Goal: Information Seeking & Learning: Find specific fact

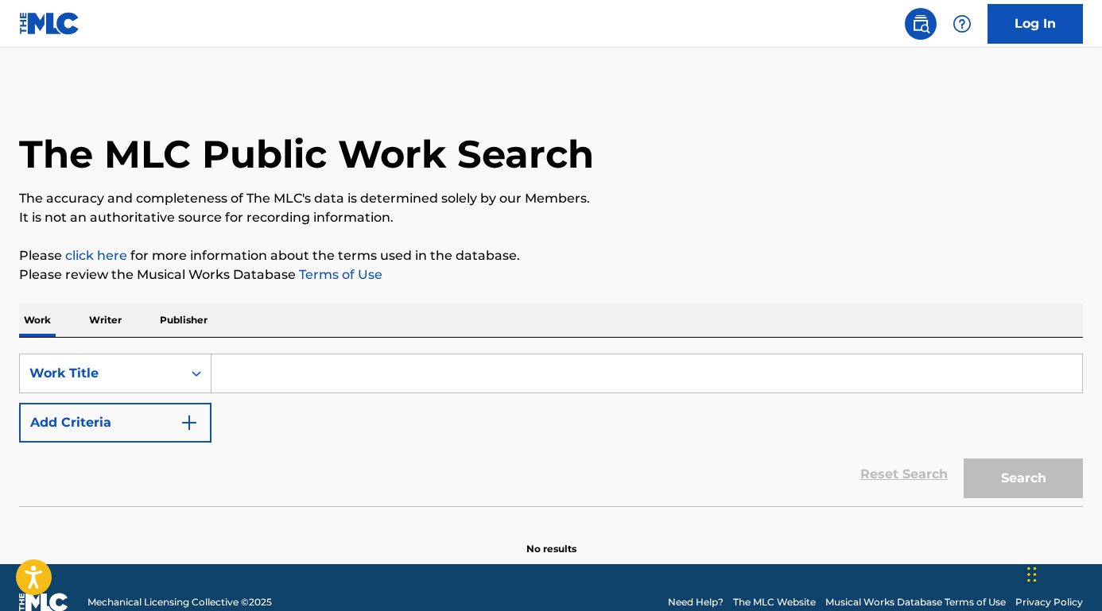
click at [315, 370] on input "Search Form" at bounding box center [646, 374] width 871 height 38
paste input "It's Not Just for Gays Anymore"
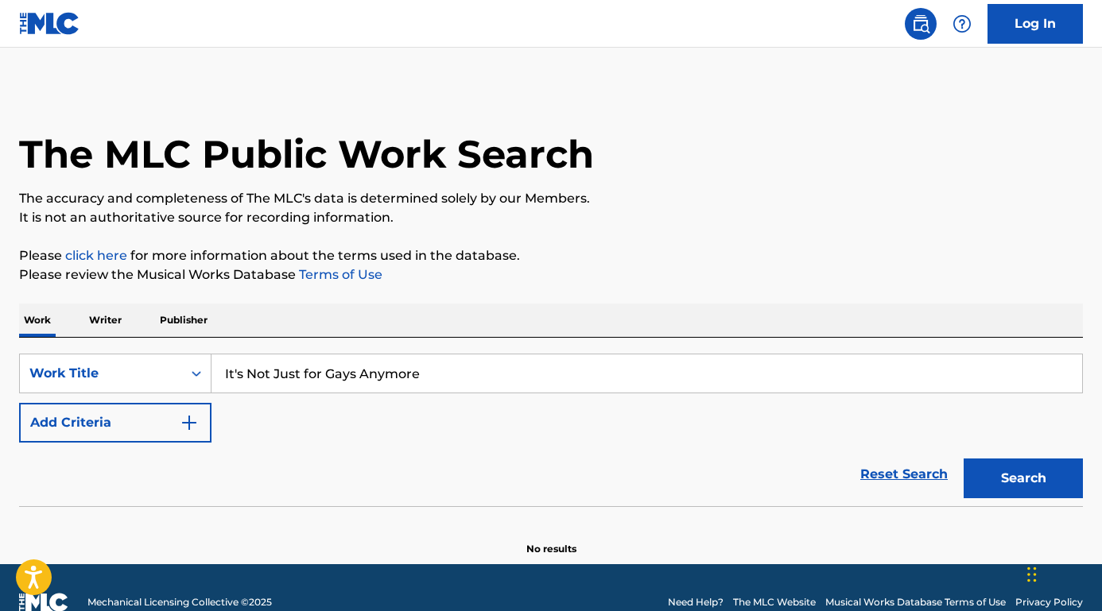
click at [1023, 479] on button "Search" at bounding box center [1023, 479] width 119 height 40
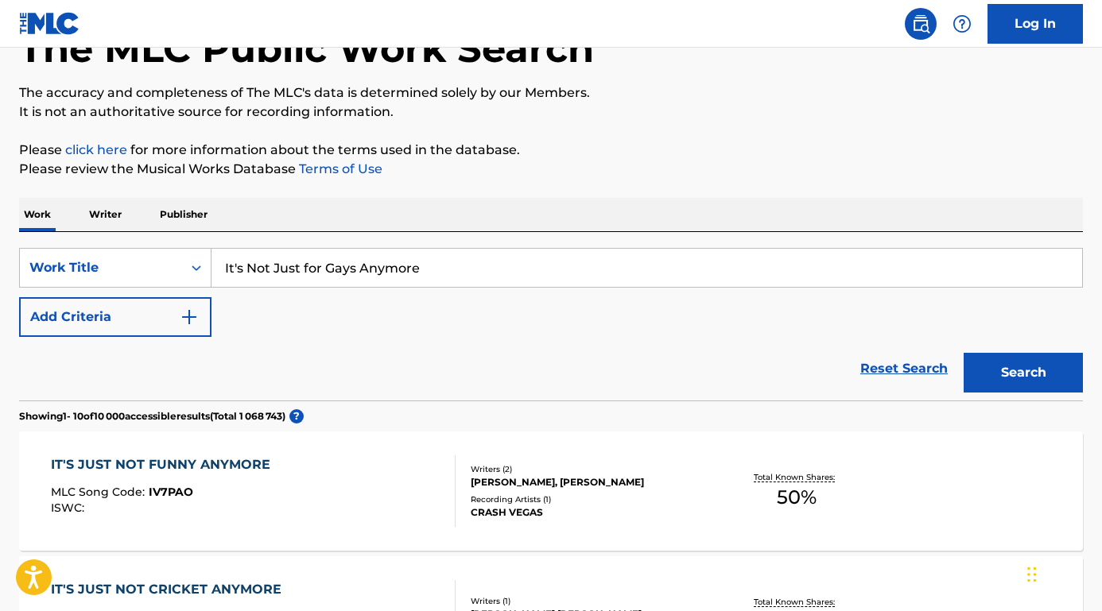
scroll to position [107, 0]
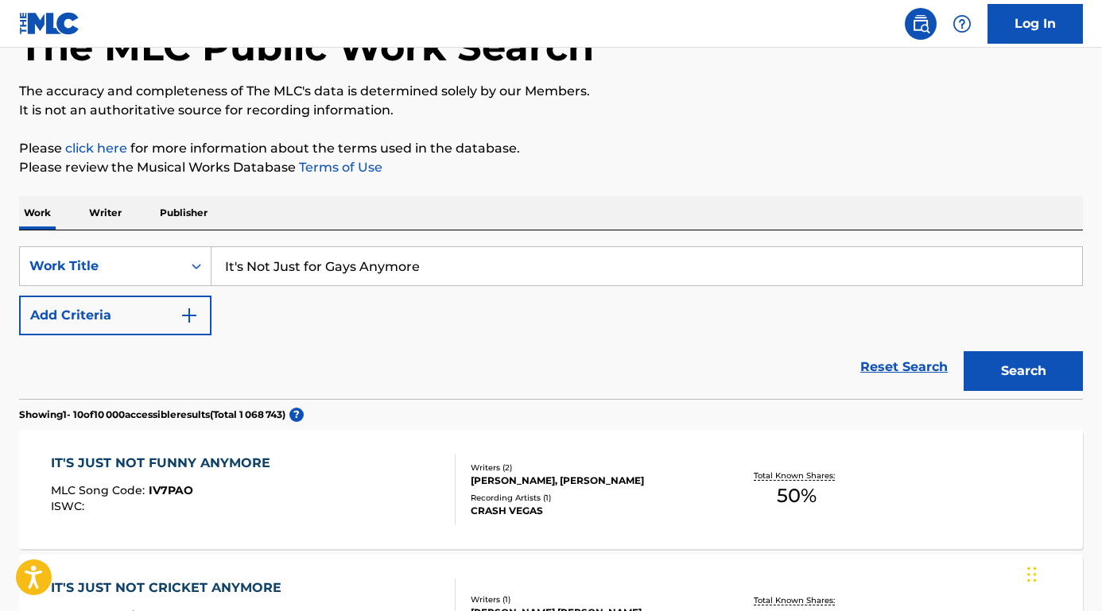
click at [1019, 367] on button "Search" at bounding box center [1023, 371] width 119 height 40
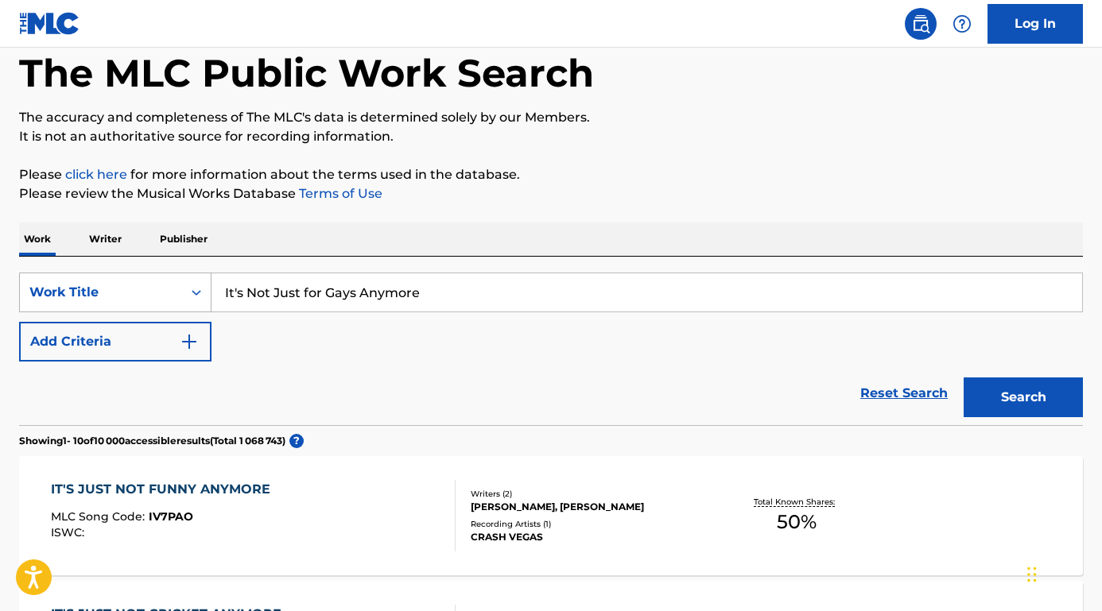
drag, startPoint x: 457, startPoint y: 295, endPoint x: 185, endPoint y: 292, distance: 271.9
click at [185, 292] on div "SearchWithCriteria93049903-b8b0-42a2-a469-5f6ebe15374e Work Title It's Not Just…" at bounding box center [551, 293] width 1064 height 40
paste input "[PERSON_NAME]"
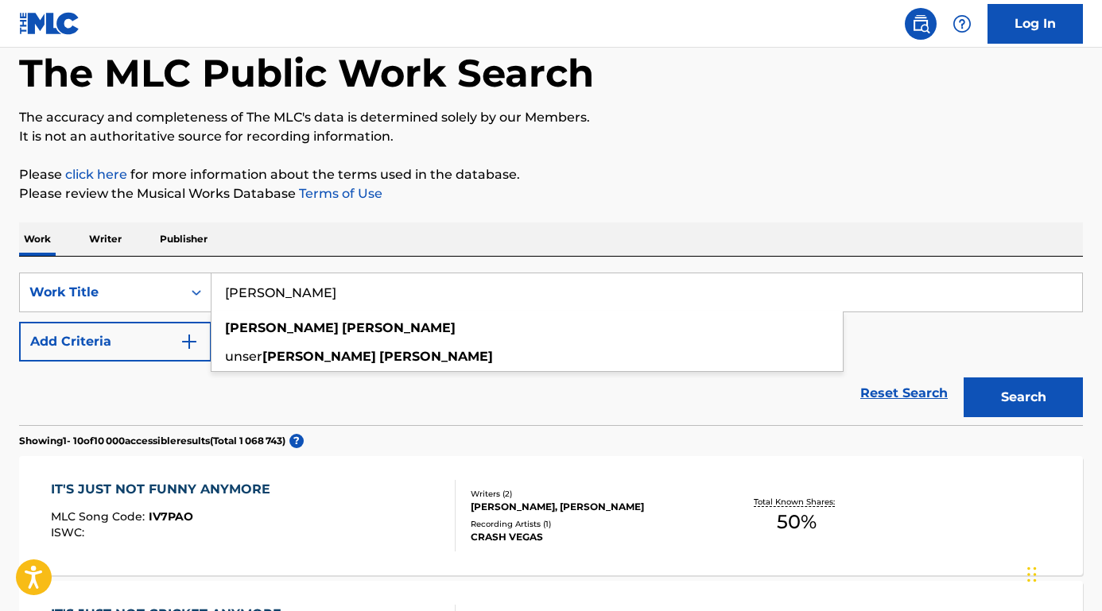
type input "[PERSON_NAME]"
click at [130, 343] on button "Add Criteria" at bounding box center [115, 342] width 192 height 40
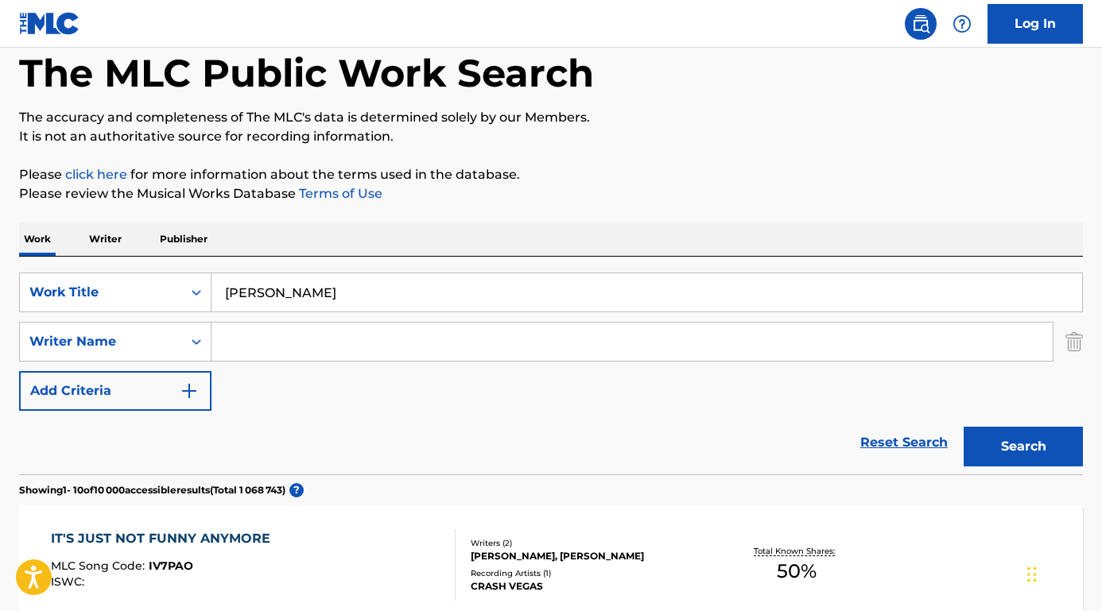
click at [268, 336] on input "Search Form" at bounding box center [631, 342] width 841 height 38
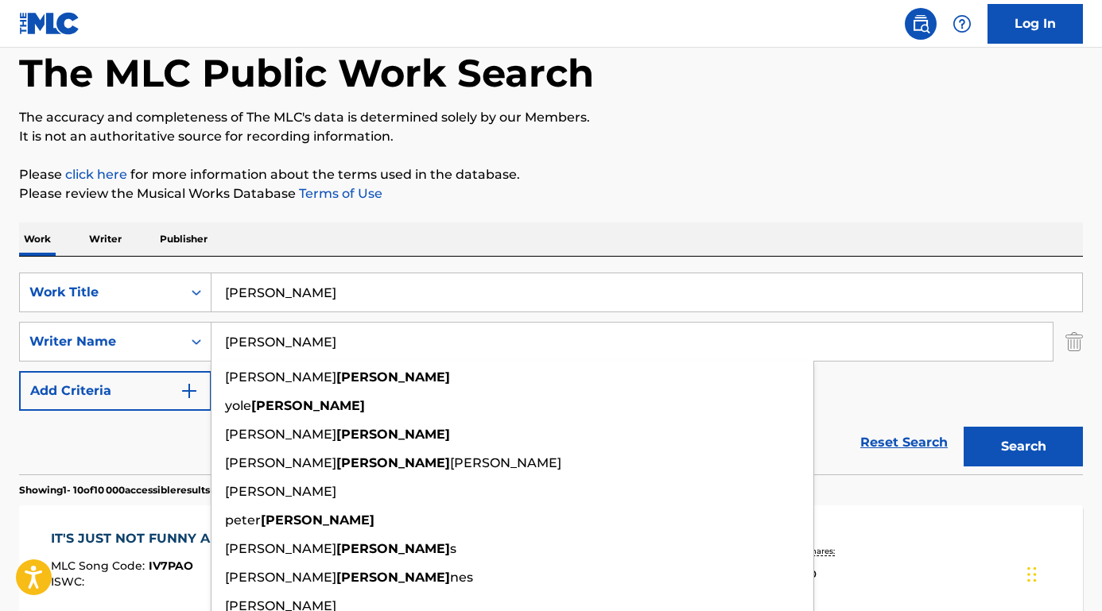
type input "[PERSON_NAME]"
click at [1023, 447] on button "Search" at bounding box center [1023, 447] width 119 height 40
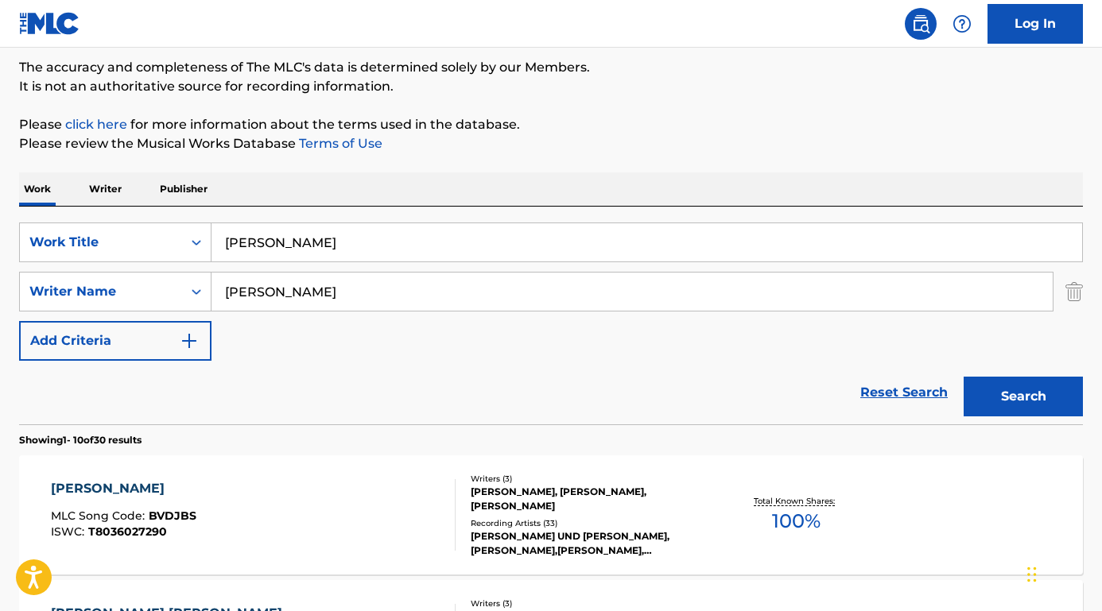
scroll to position [145, 0]
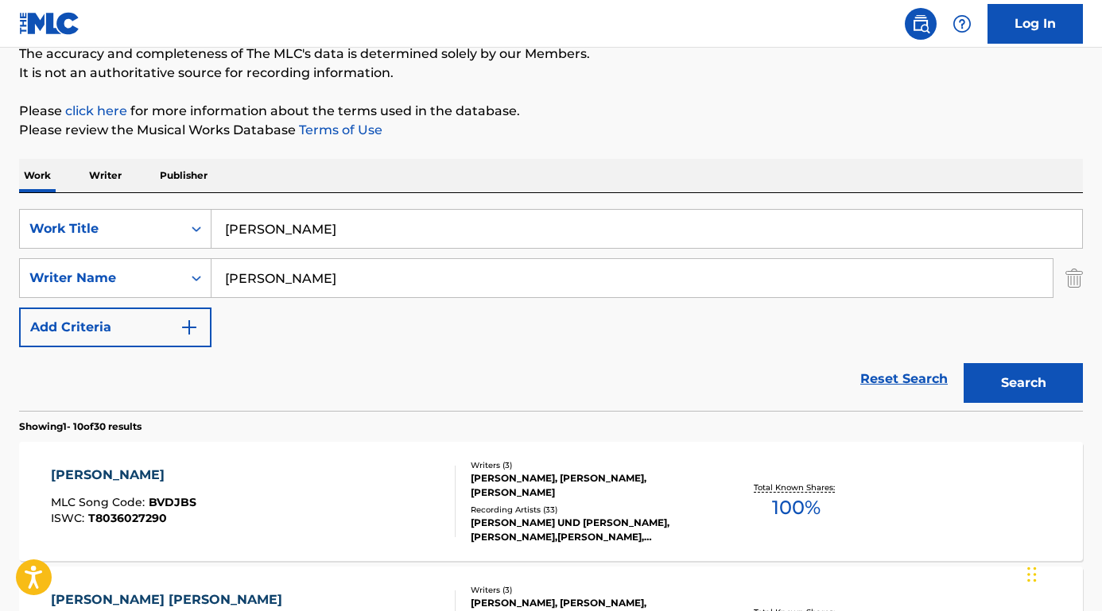
click at [129, 472] on div "[PERSON_NAME]" at bounding box center [123, 475] width 145 height 19
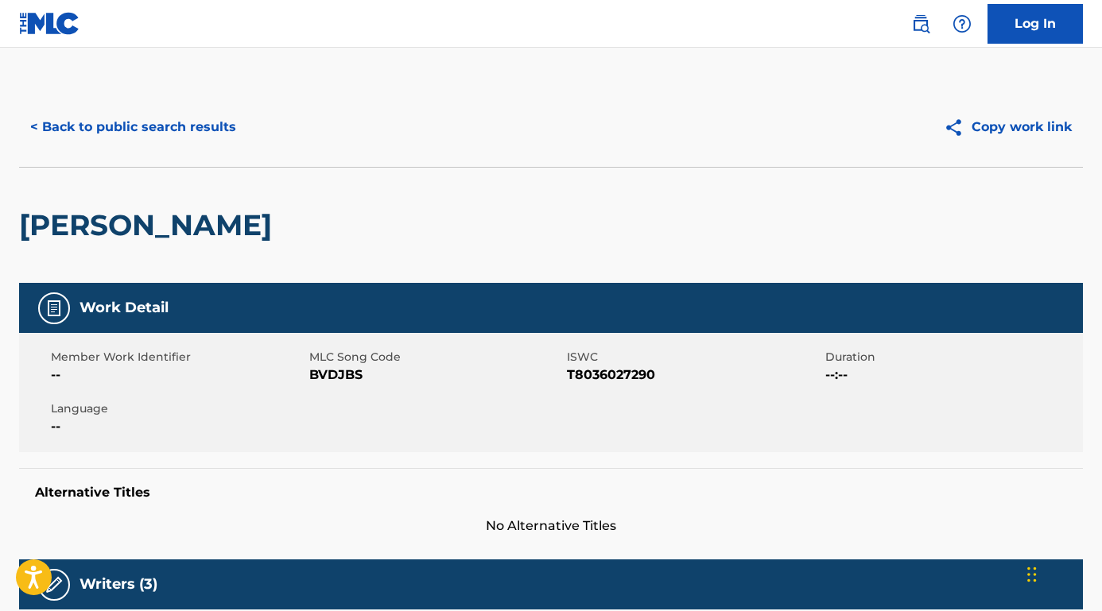
click at [190, 134] on button "< Back to public search results" at bounding box center [133, 127] width 228 height 40
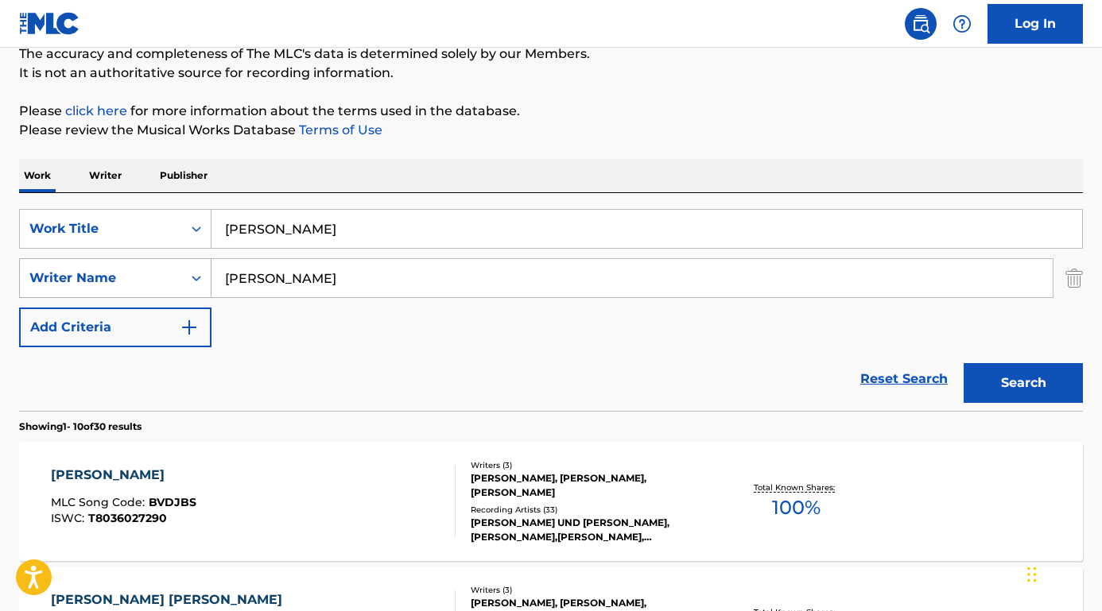
drag, startPoint x: 190, startPoint y: 134, endPoint x: 188, endPoint y: 275, distance: 141.5
click at [188, 275] on div "SearchWithCriteriaca06ad9a-1155-4fd1-a9c0-7a393295545e Writer Name [PERSON_NAME]" at bounding box center [551, 278] width 1064 height 40
paste input "[PERSON_NAME]"
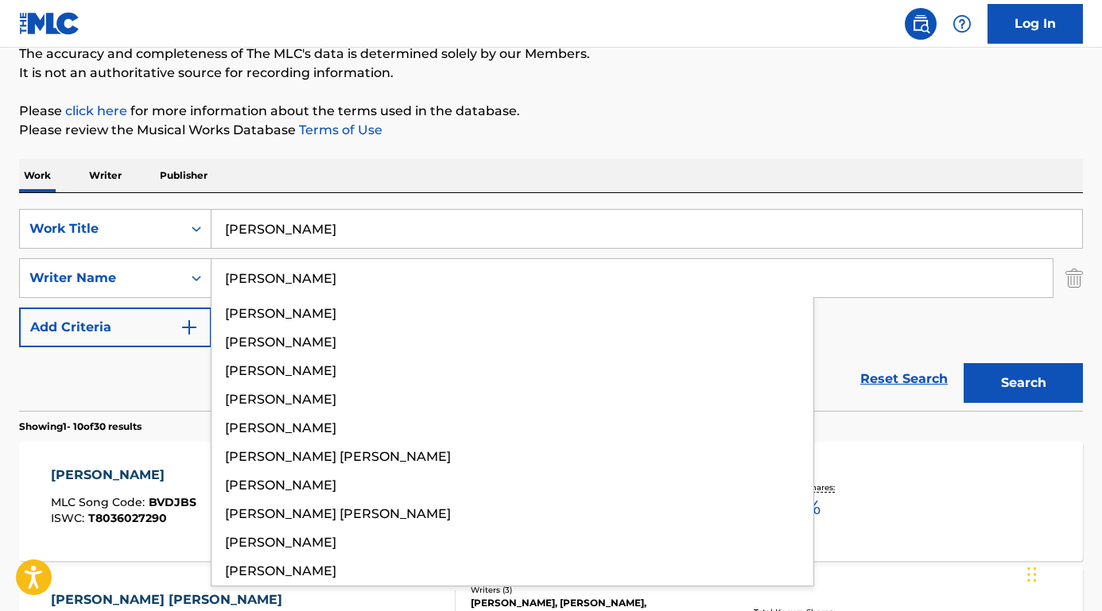
type input "[PERSON_NAME]"
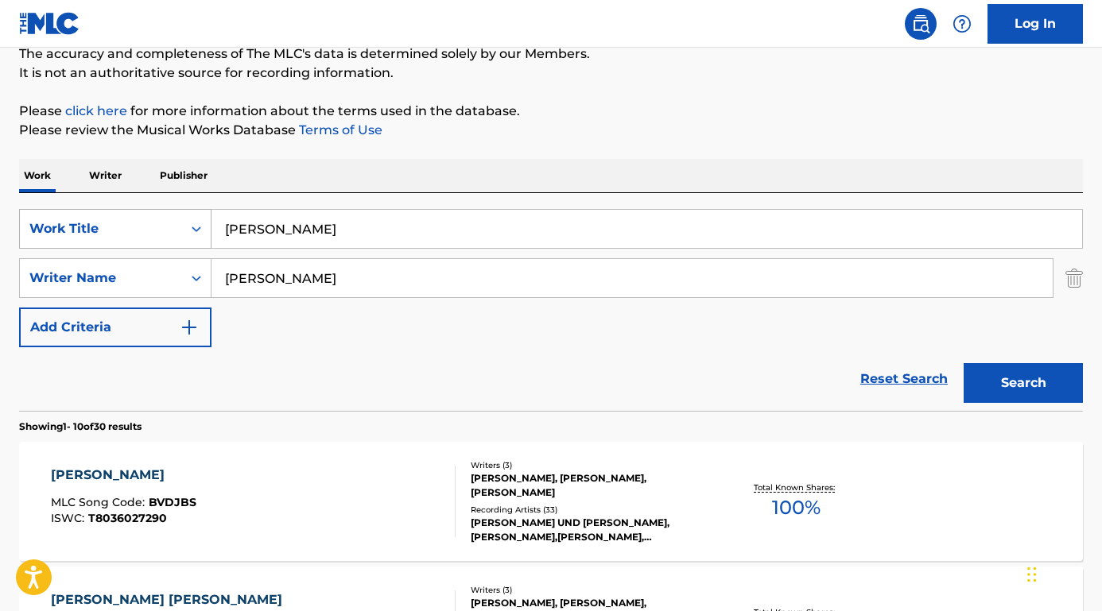
drag, startPoint x: 326, startPoint y: 235, endPoint x: 131, endPoint y: 230, distance: 194.8
click at [131, 230] on div "SearchWithCriteria93049903-b8b0-42a2-a469-5f6ebe15374e Work Title [PERSON_NAME]" at bounding box center [551, 229] width 1064 height 40
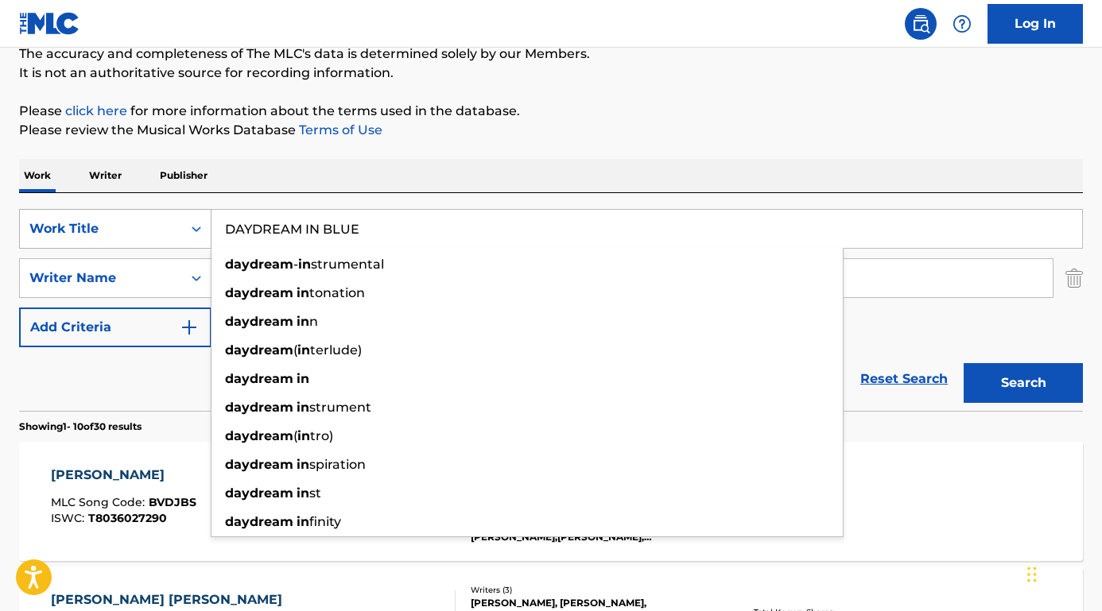
type input "DAYDREAM IN BLUE"
click at [1023, 383] on button "Search" at bounding box center [1023, 383] width 119 height 40
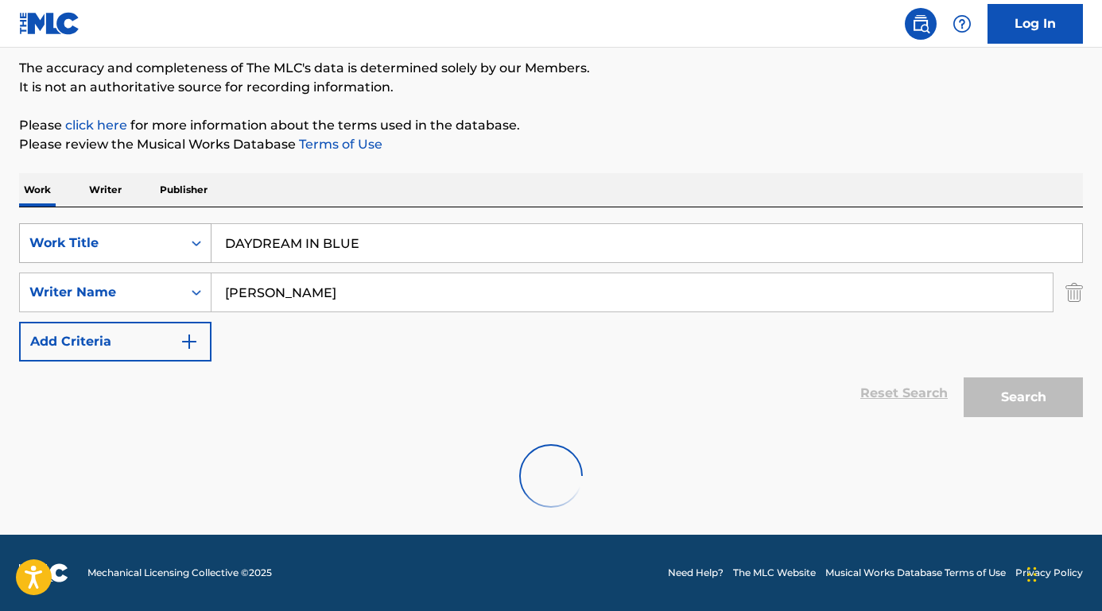
scroll to position [130, 0]
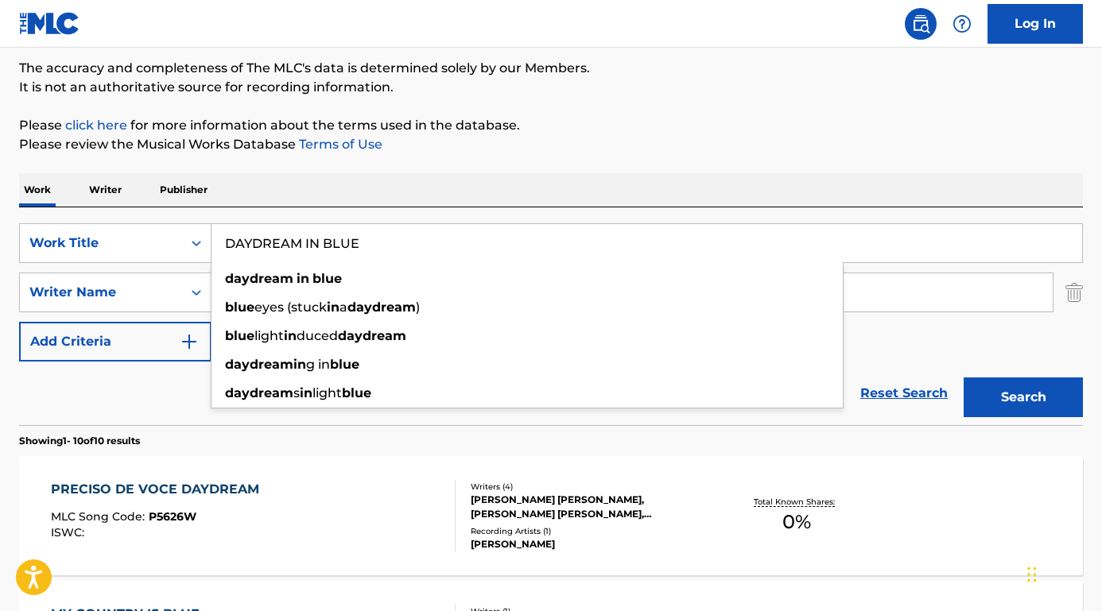
click at [176, 429] on section "Showing 1 - 10 of 10 results" at bounding box center [551, 436] width 1064 height 23
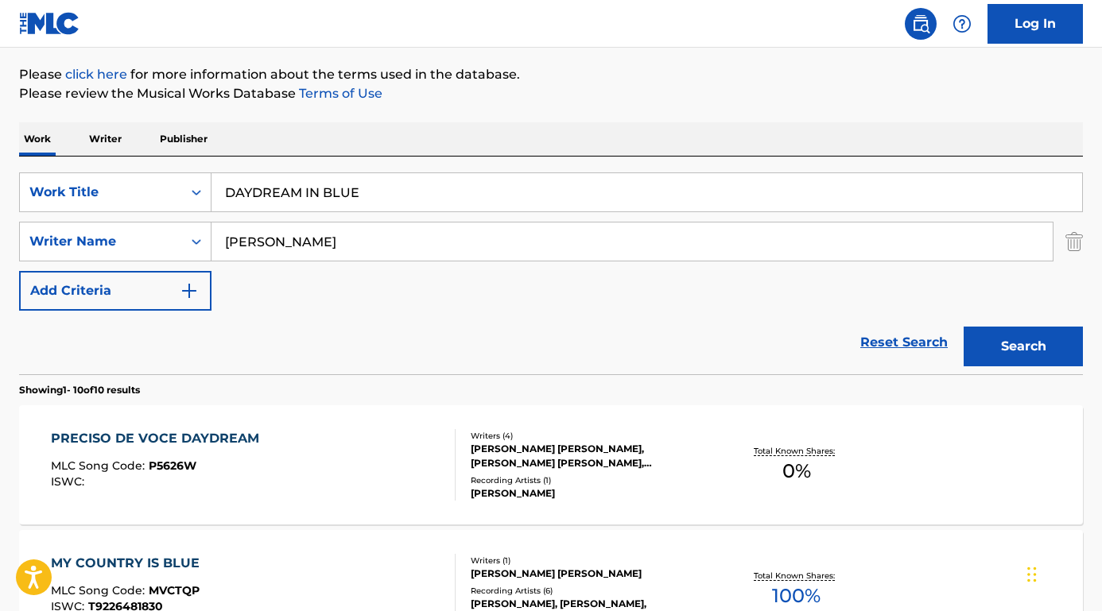
scroll to position [196, 0]
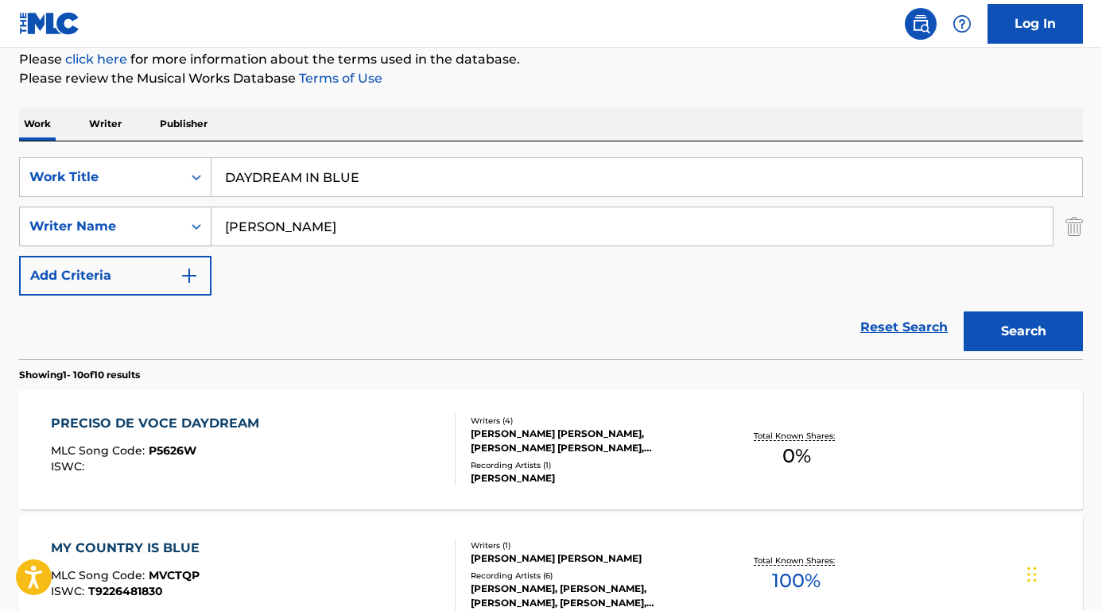
drag, startPoint x: 271, startPoint y: 227, endPoint x: 161, endPoint y: 226, distance: 110.5
click at [161, 226] on div "SearchWithCriteriaca06ad9a-1155-4fd1-a9c0-7a393295545e Writer Name [PERSON_NAME]" at bounding box center [551, 227] width 1064 height 40
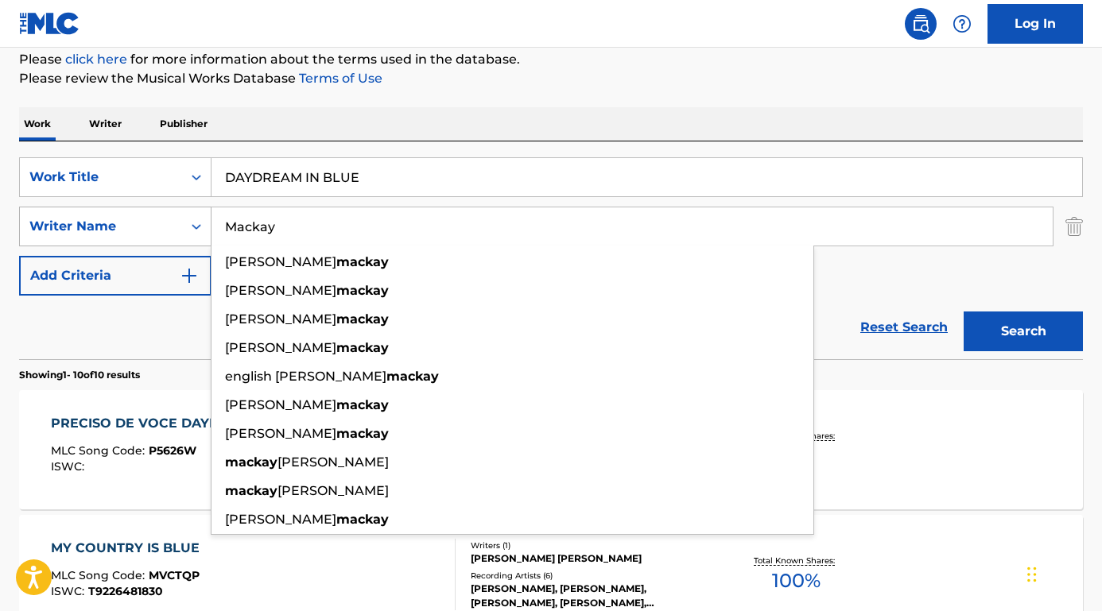
type input "Mackay"
click at [1023, 332] on button "Search" at bounding box center [1023, 332] width 119 height 40
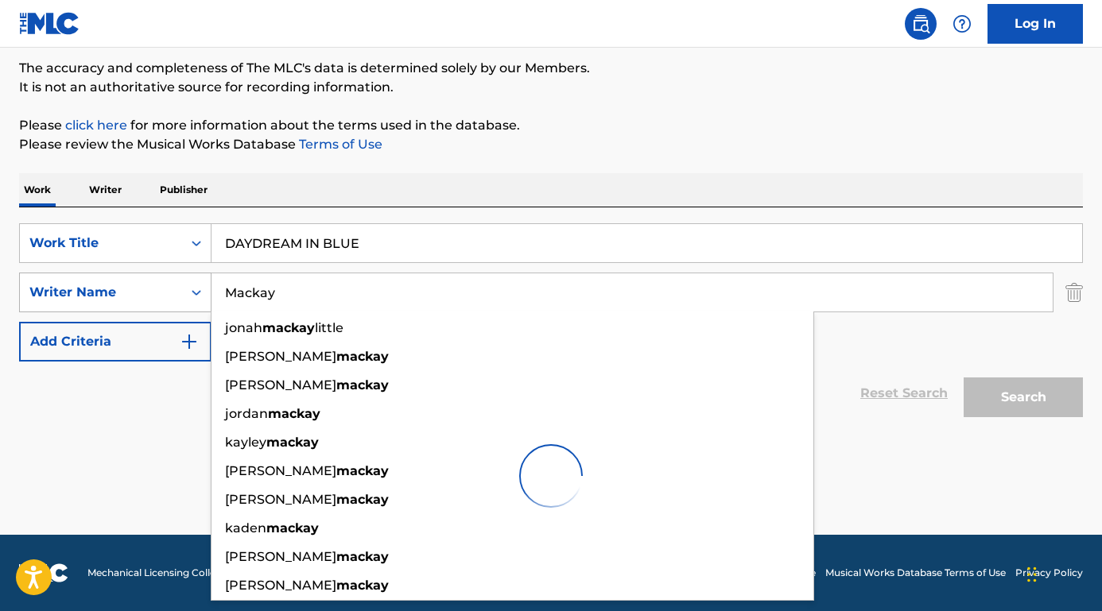
scroll to position [130, 0]
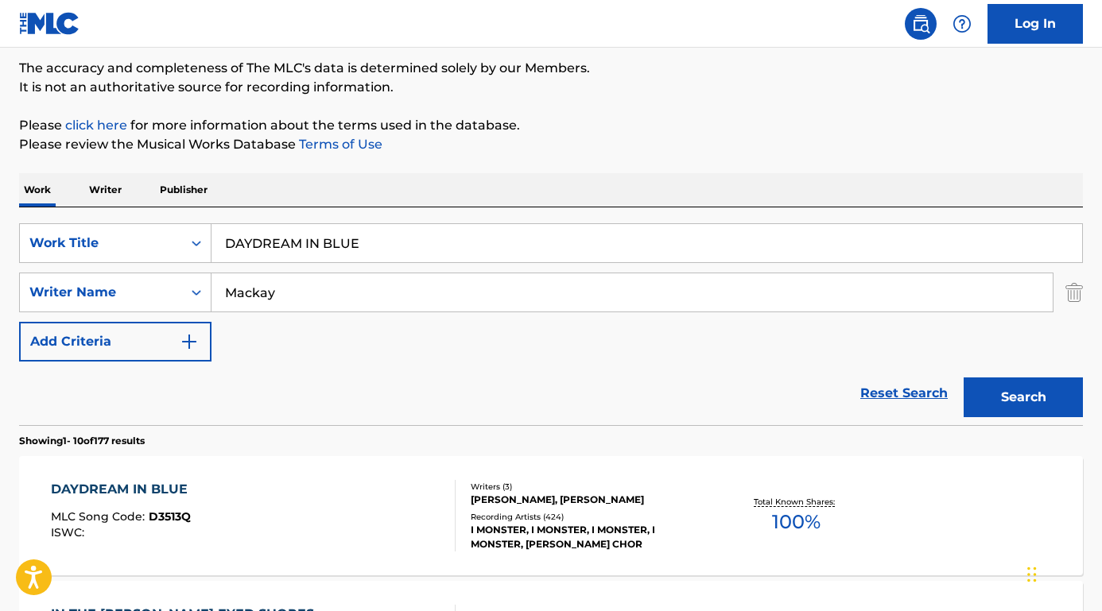
click at [145, 405] on div "Reset Search Search" at bounding box center [551, 394] width 1064 height 64
click at [114, 480] on div "DAYDREAM IN BLUE" at bounding box center [123, 489] width 145 height 19
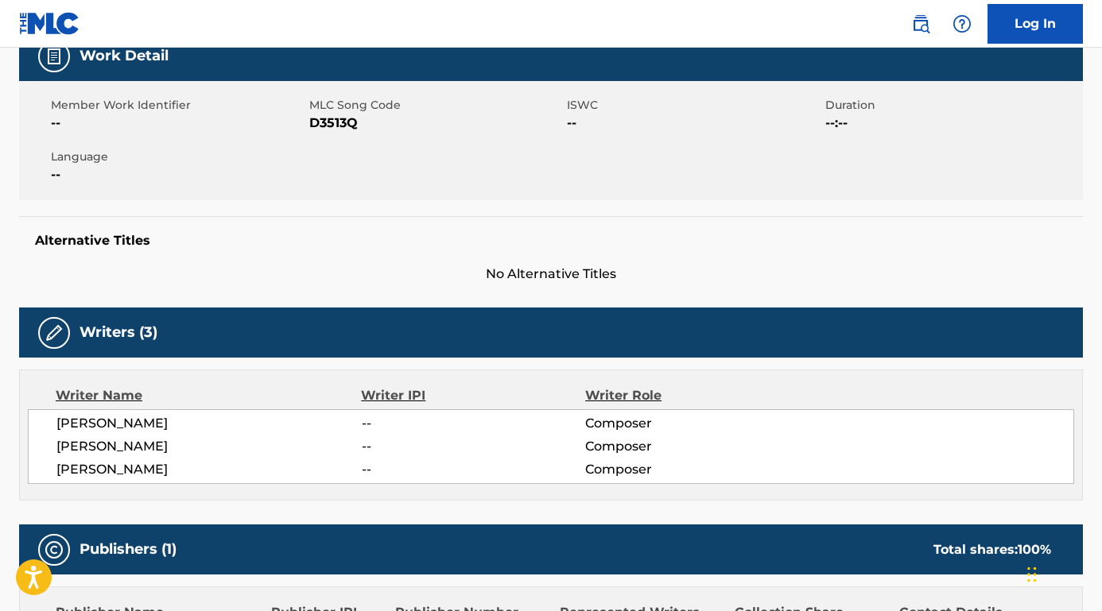
scroll to position [316, 0]
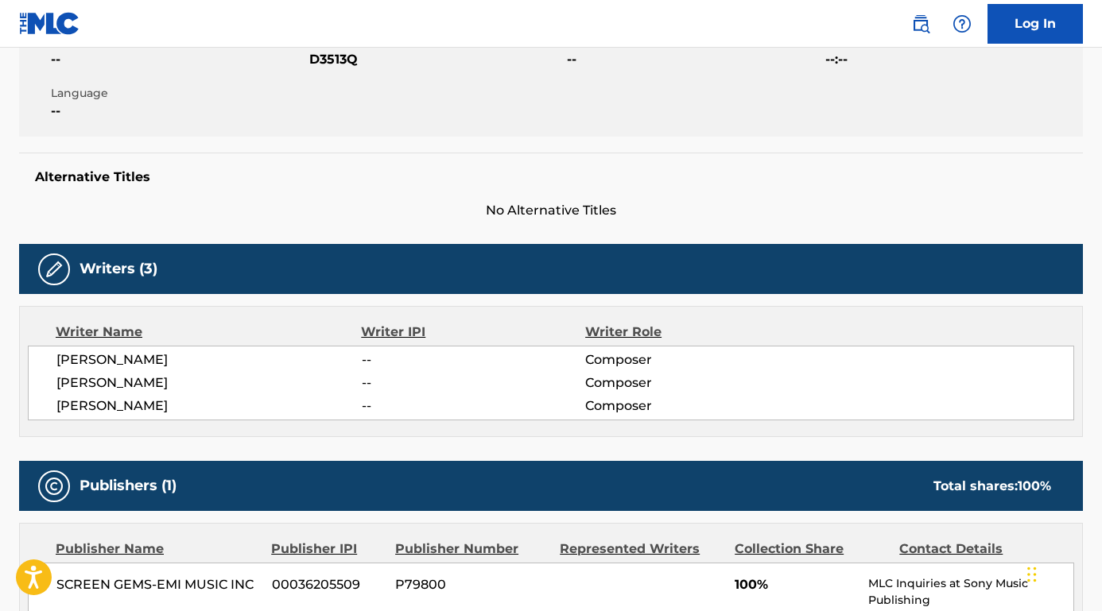
drag, startPoint x: 217, startPoint y: 363, endPoint x: 50, endPoint y: 360, distance: 167.0
click at [50, 360] on div "[PERSON_NAME] -- Composer [PERSON_NAME] -- Composer [PERSON_NAME] -- Composer" at bounding box center [551, 383] width 1046 height 75
copy span "[PERSON_NAME]"
drag, startPoint x: 197, startPoint y: 381, endPoint x: 29, endPoint y: 381, distance: 168.5
click at [29, 381] on div "[PERSON_NAME] -- Composer [PERSON_NAME] -- Composer [PERSON_NAME] -- Composer" at bounding box center [551, 383] width 1046 height 75
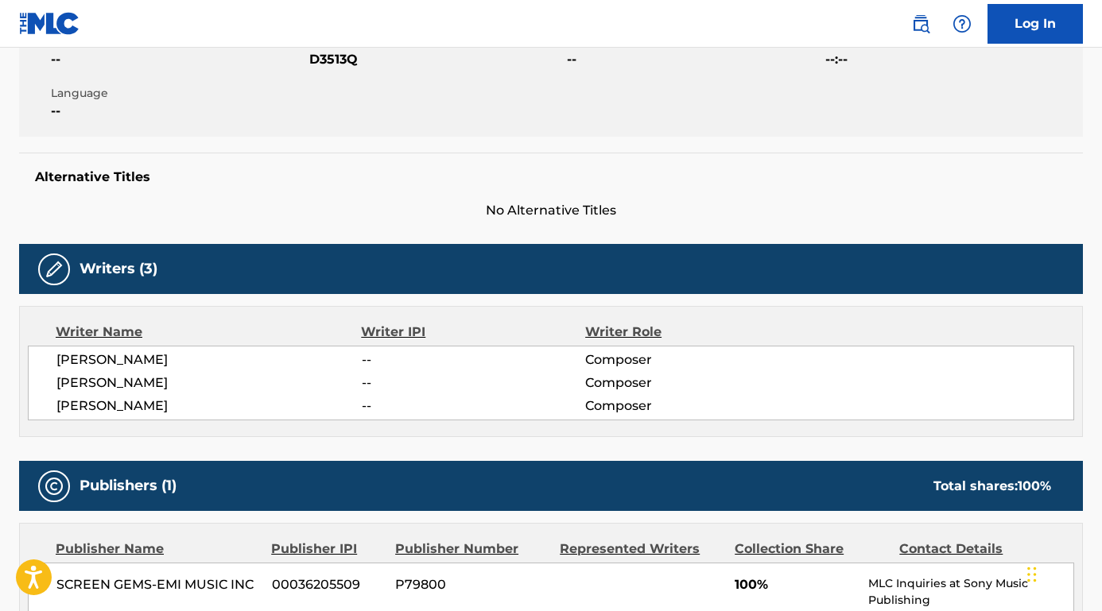
copy span "[PERSON_NAME]"
drag, startPoint x: 184, startPoint y: 405, endPoint x: 18, endPoint y: 405, distance: 165.4
click at [18, 405] on div "< Back to public search results Copy work link DAYDREAM IN BLUE Work Detail Mem…" at bounding box center [551, 559] width 1102 height 1575
copy span "[PERSON_NAME]"
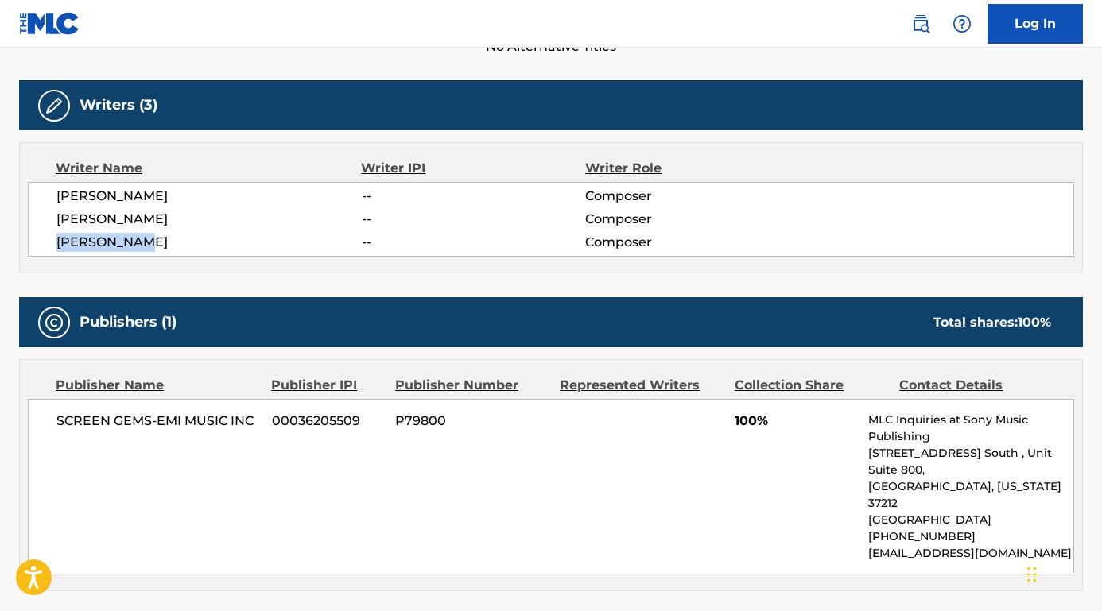
scroll to position [488, 0]
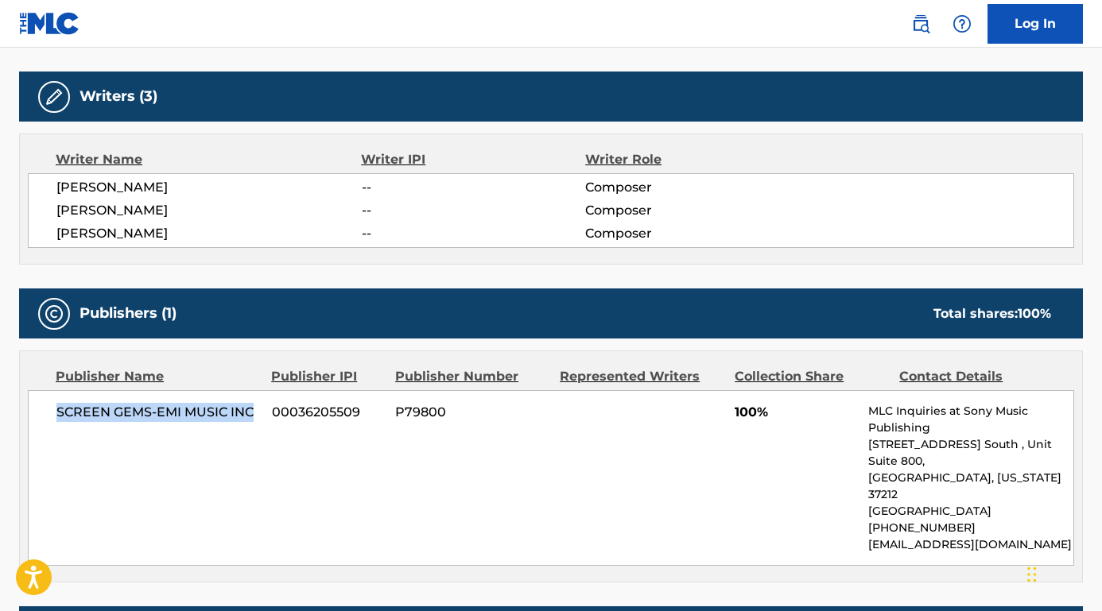
drag, startPoint x: 254, startPoint y: 414, endPoint x: 6, endPoint y: 414, distance: 248.1
click at [6, 414] on div "< Back to public search results Copy work link DAYDREAM IN BLUE Work Detail Mem…" at bounding box center [551, 386] width 1102 height 1575
copy span "SCREEN GEMS-EMI MUSIC INC"
